Goal: Check status: Check status

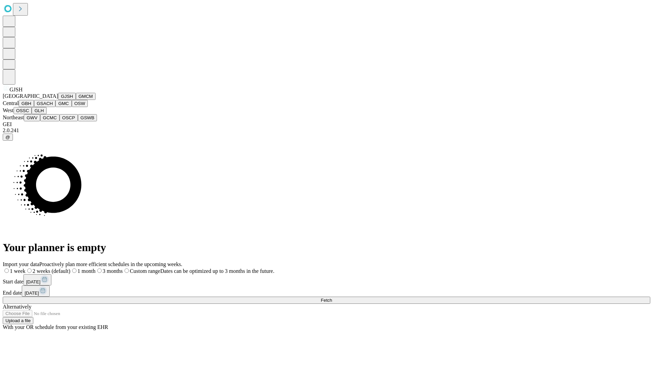
click at [58, 100] on button "GJSH" at bounding box center [67, 96] width 18 height 7
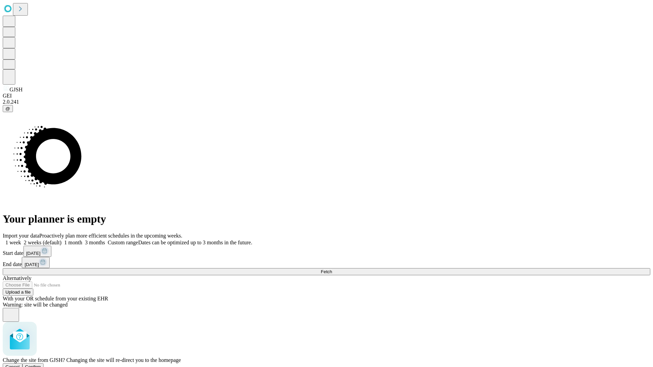
click at [41, 364] on span "Confirm" at bounding box center [33, 366] width 16 height 5
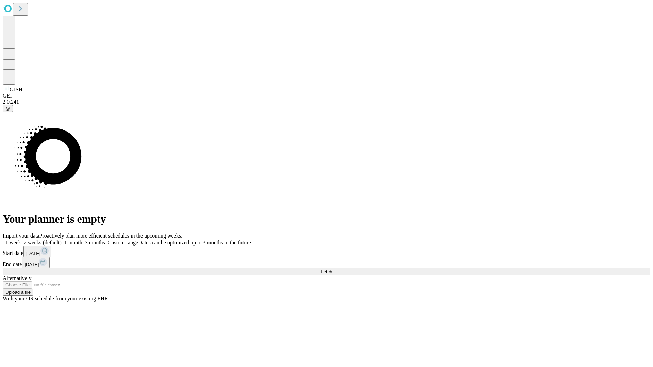
click at [21, 240] on label "1 week" at bounding box center [12, 243] width 18 height 6
click at [332, 269] on span "Fetch" at bounding box center [326, 271] width 11 height 5
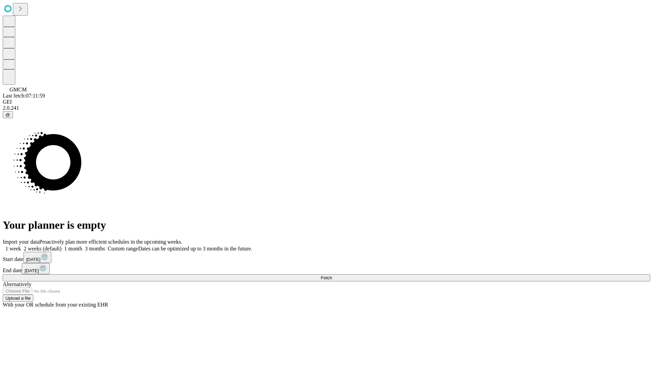
click at [21, 246] on label "1 week" at bounding box center [12, 249] width 18 height 6
click at [332, 275] on span "Fetch" at bounding box center [326, 277] width 11 height 5
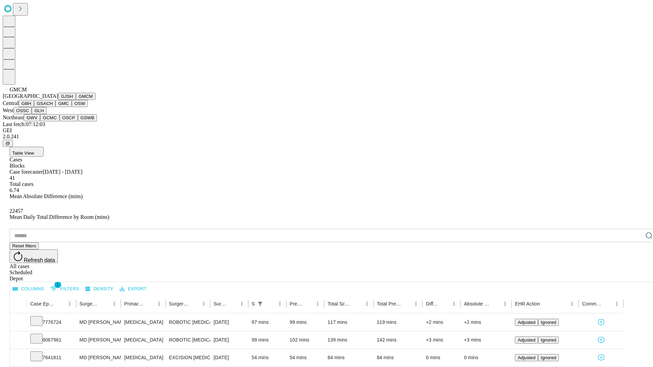
click at [34, 107] on button "GBH" at bounding box center [26, 103] width 15 height 7
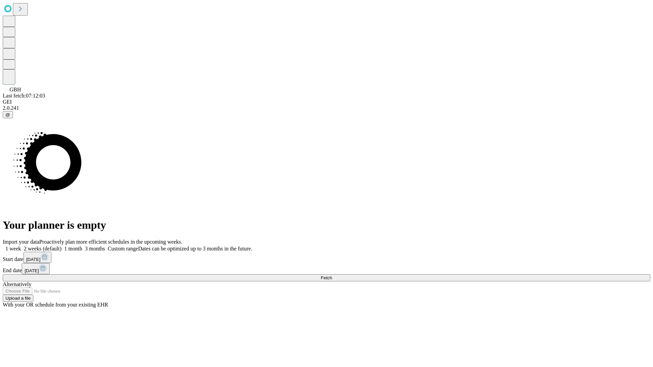
click at [21, 246] on label "1 week" at bounding box center [12, 249] width 18 height 6
click at [332, 275] on span "Fetch" at bounding box center [326, 277] width 11 height 5
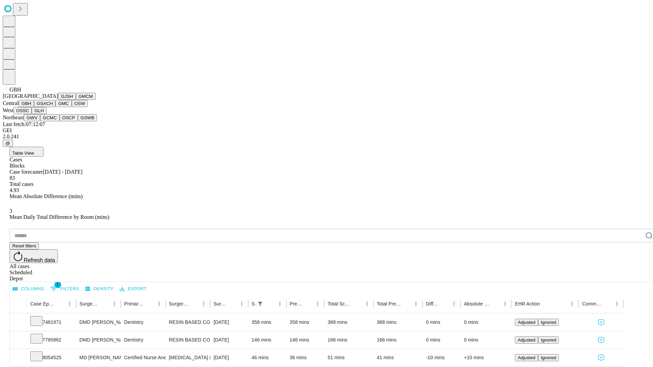
click at [53, 107] on button "GSACH" at bounding box center [44, 103] width 21 height 7
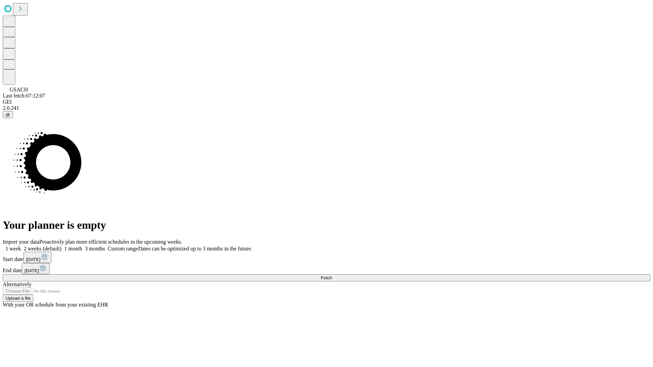
click at [21, 246] on label "1 week" at bounding box center [12, 249] width 18 height 6
click at [332, 275] on span "Fetch" at bounding box center [326, 277] width 11 height 5
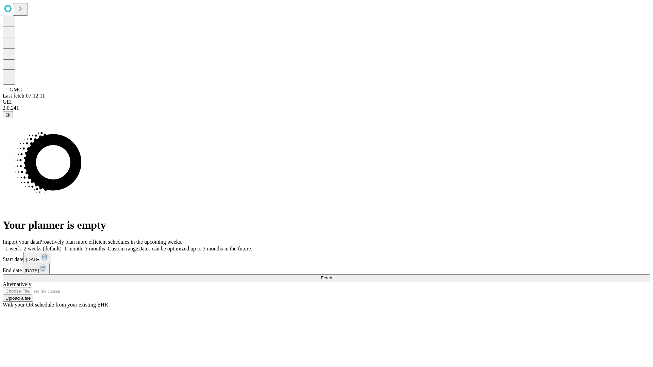
click at [332, 275] on span "Fetch" at bounding box center [326, 277] width 11 height 5
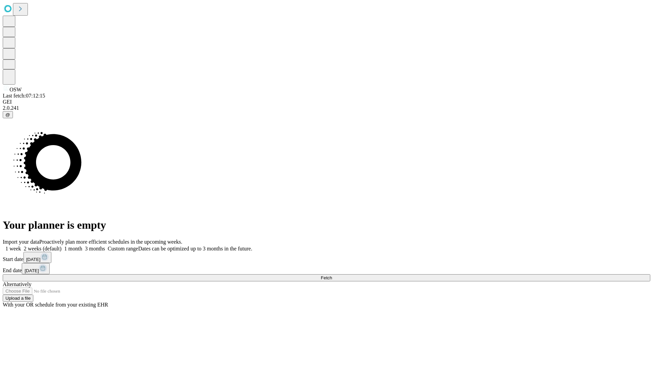
click at [21, 246] on label "1 week" at bounding box center [12, 249] width 18 height 6
click at [332, 275] on span "Fetch" at bounding box center [326, 277] width 11 height 5
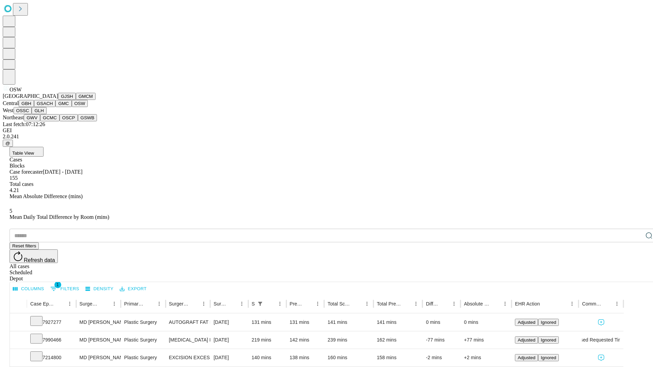
click at [32, 114] on button "OSSC" at bounding box center [23, 110] width 18 height 7
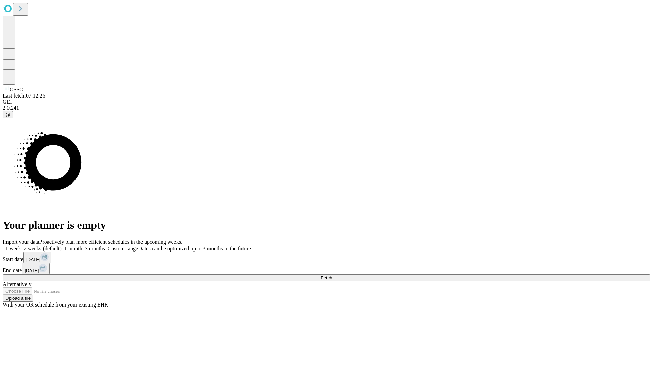
click at [21, 246] on label "1 week" at bounding box center [12, 249] width 18 height 6
click at [332, 275] on span "Fetch" at bounding box center [326, 277] width 11 height 5
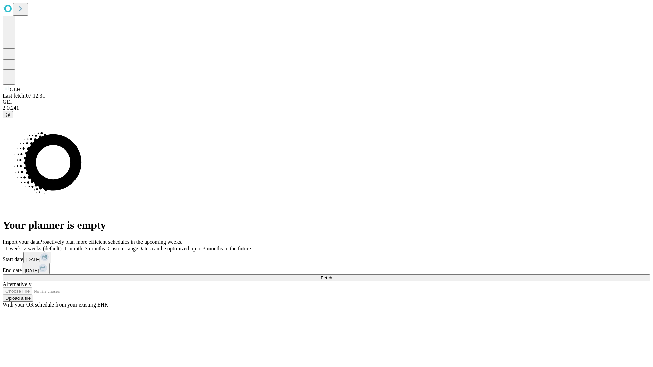
click at [21, 246] on label "1 week" at bounding box center [12, 249] width 18 height 6
click at [332, 275] on span "Fetch" at bounding box center [326, 277] width 11 height 5
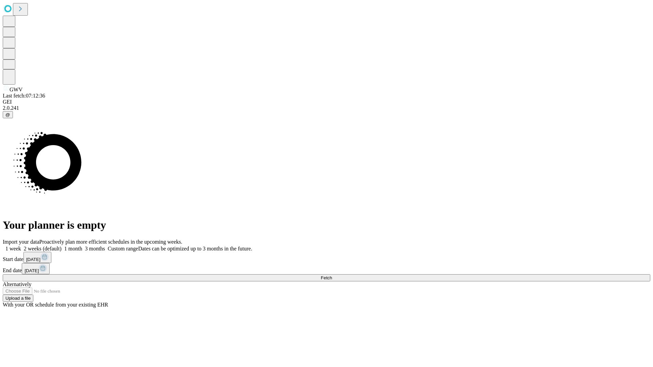
click at [21, 246] on label "1 week" at bounding box center [12, 249] width 18 height 6
click at [332, 275] on span "Fetch" at bounding box center [326, 277] width 11 height 5
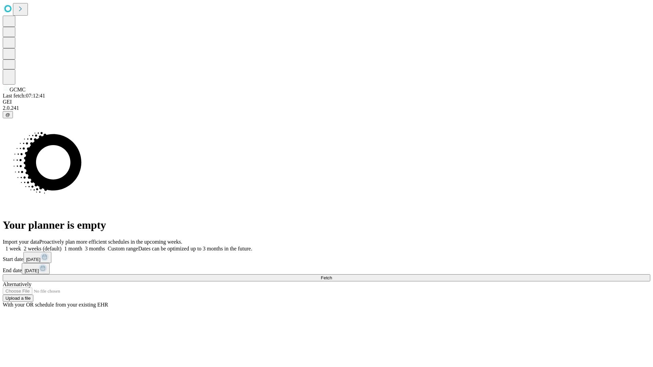
click at [21, 246] on label "1 week" at bounding box center [12, 249] width 18 height 6
click at [332, 275] on span "Fetch" at bounding box center [326, 277] width 11 height 5
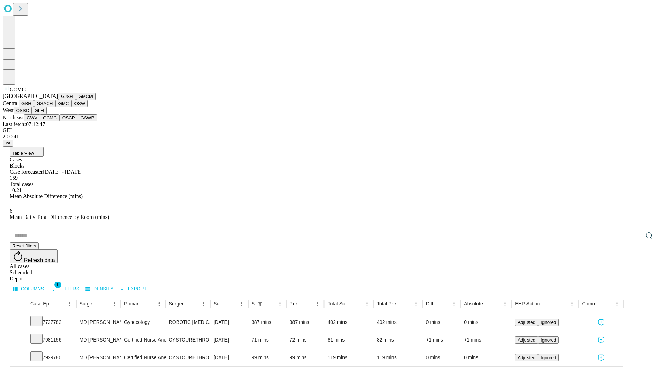
click at [59, 121] on button "OSCP" at bounding box center [68, 117] width 18 height 7
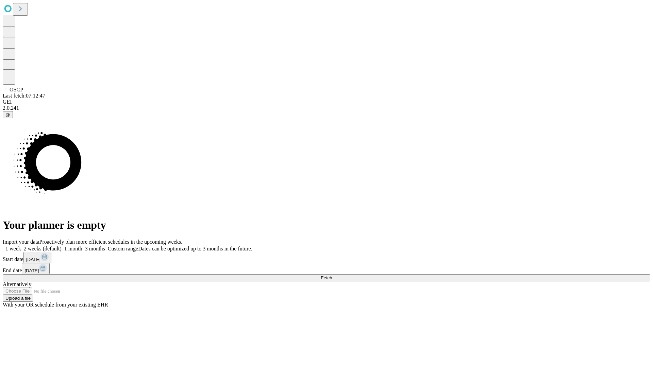
click at [21, 246] on label "1 week" at bounding box center [12, 249] width 18 height 6
click at [332, 275] on span "Fetch" at bounding box center [326, 277] width 11 height 5
